Goal: Find specific page/section: Find specific page/section

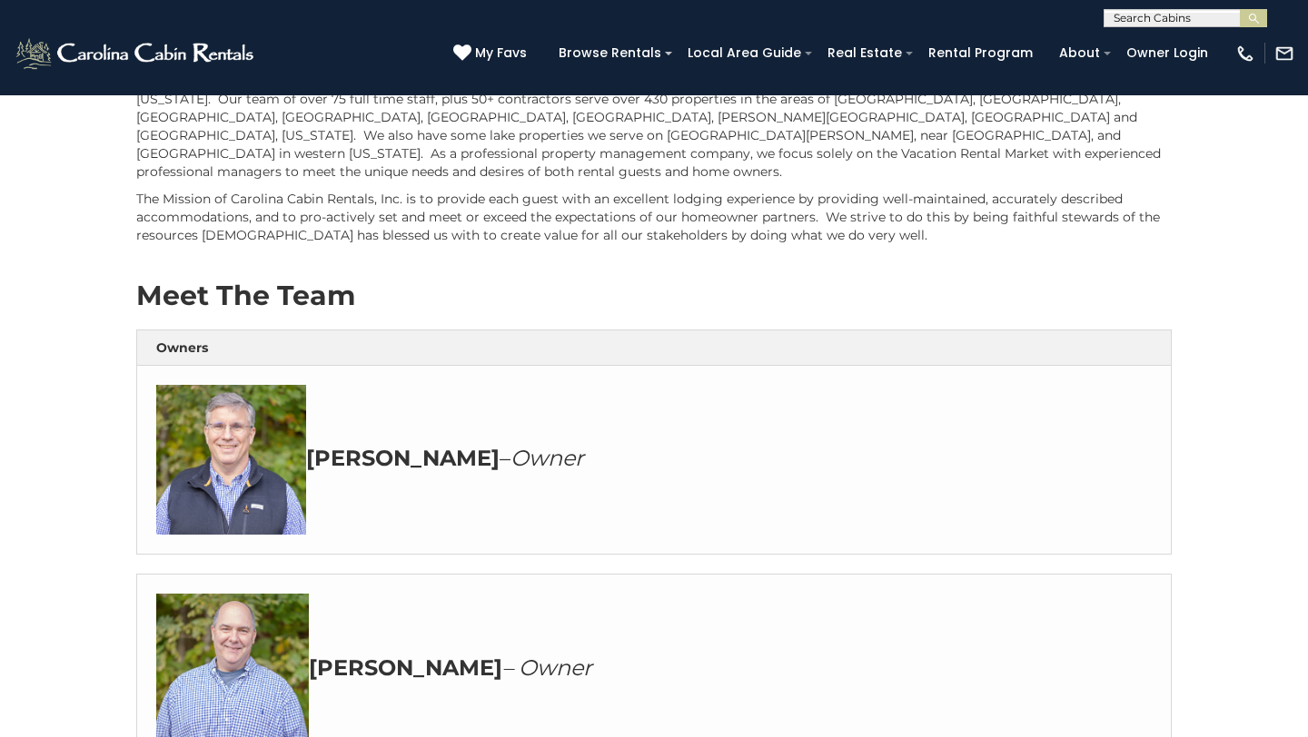
scroll to position [440, 0]
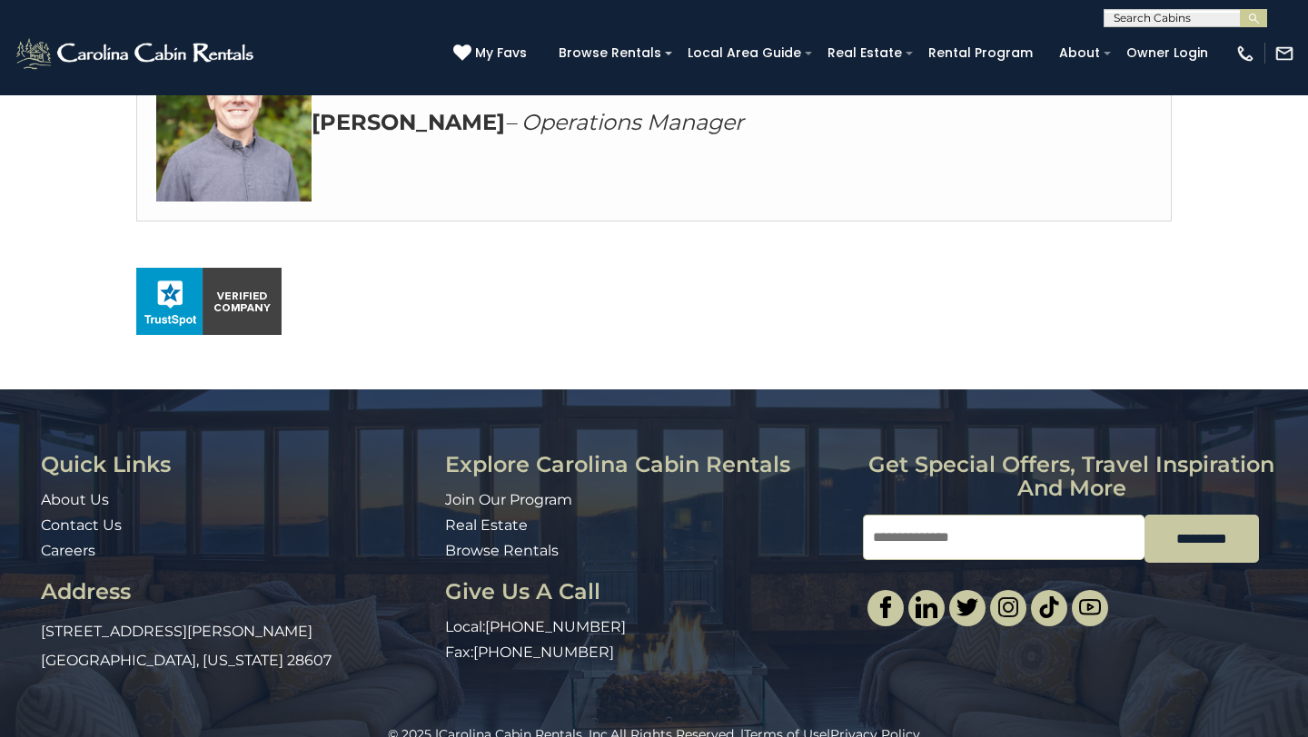
scroll to position [1247, 0]
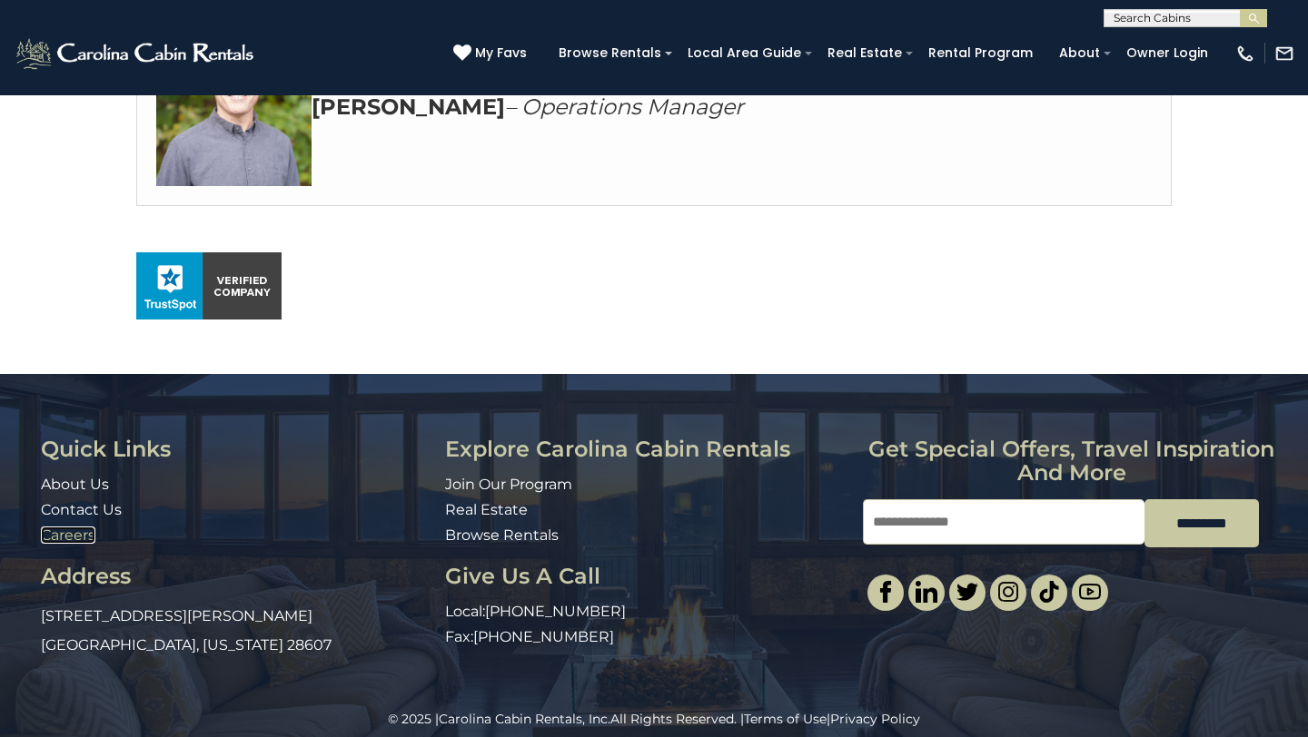
click at [56, 527] on link "Careers" at bounding box center [68, 535] width 54 height 17
